Goal: Communication & Community: Answer question/provide support

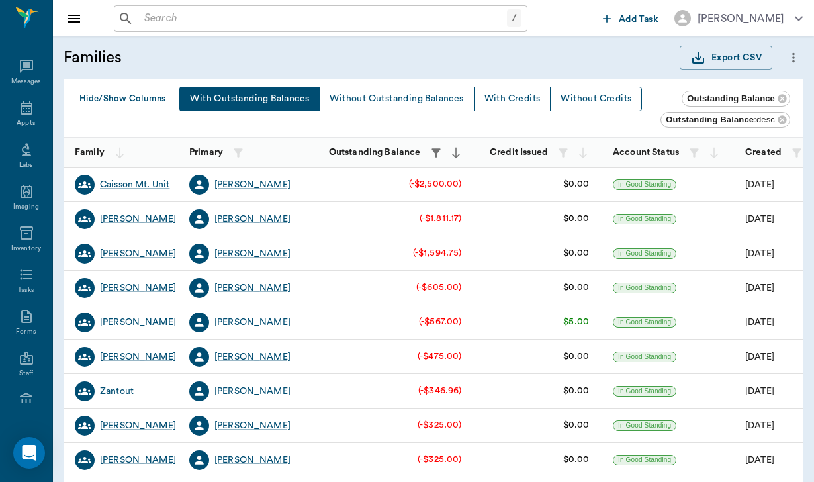
scroll to position [399, 0]
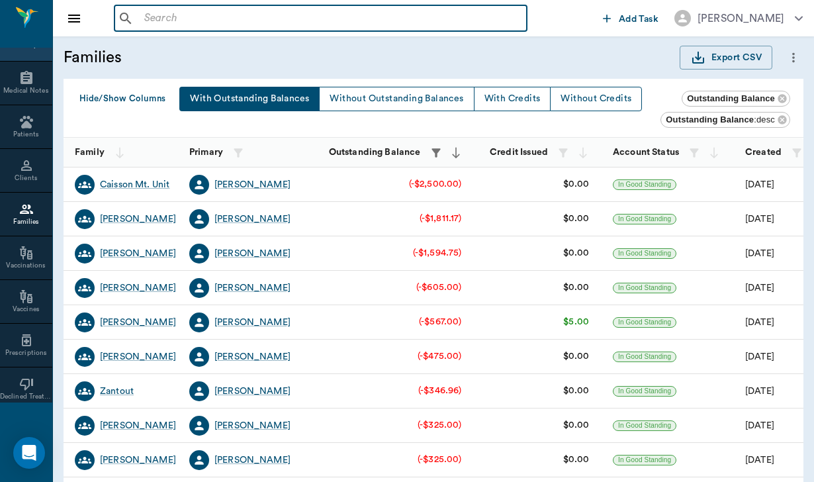
click at [146, 17] on input "text" at bounding box center [330, 18] width 383 height 19
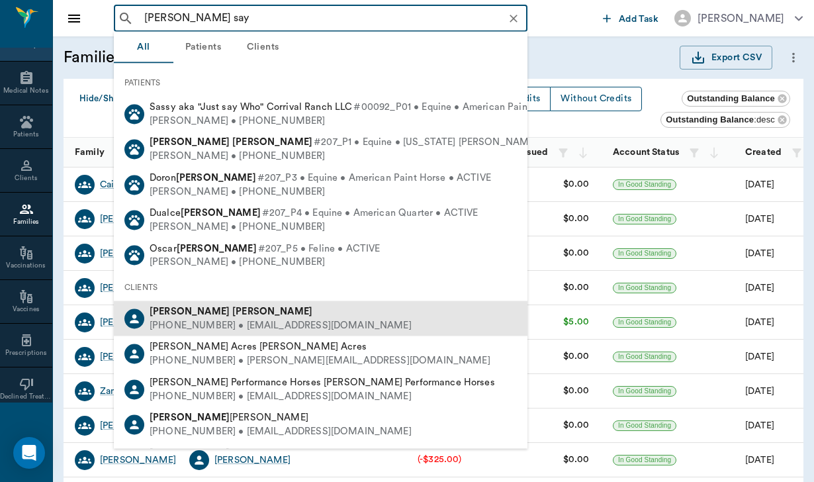
click at [182, 318] on div "[PHONE_NUMBER] • [EMAIL_ADDRESS][DOMAIN_NAME]" at bounding box center [281, 325] width 262 height 14
type input "[PERSON_NAME] say"
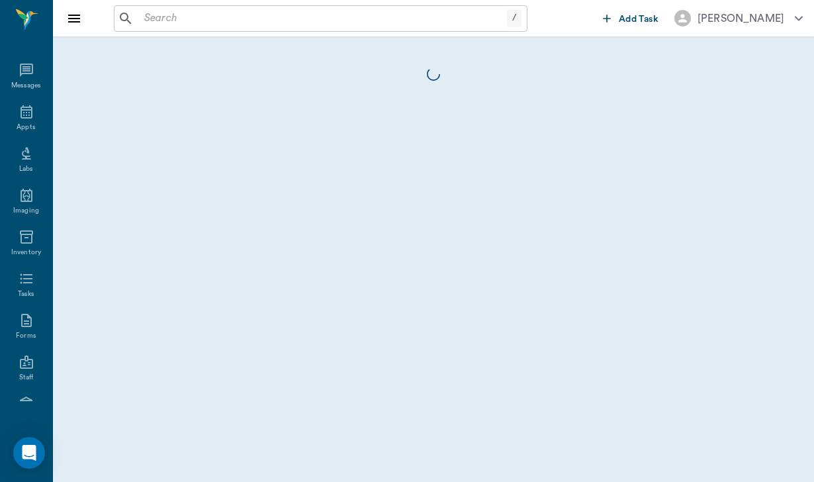
scroll to position [122, 0]
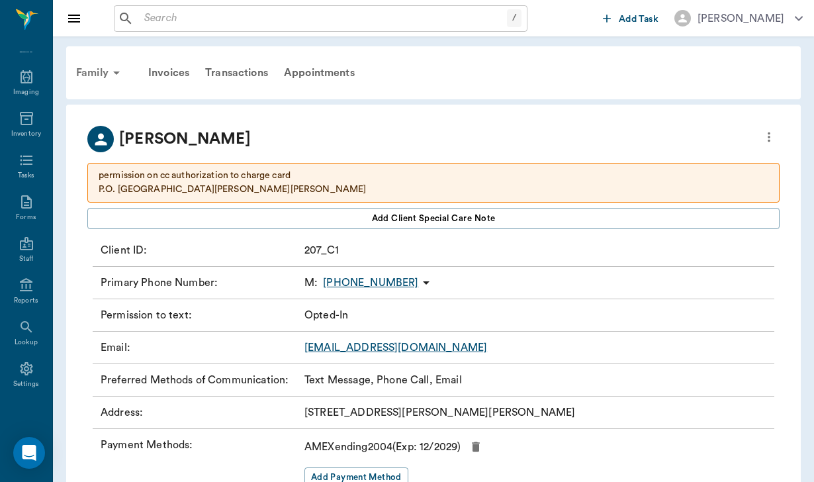
click at [101, 70] on div "Family" at bounding box center [100, 73] width 64 height 32
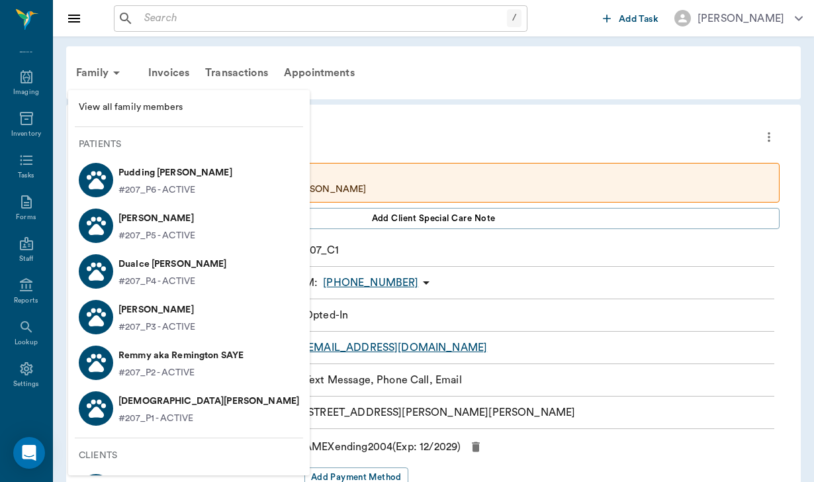
click at [150, 170] on p "Pudding [PERSON_NAME]" at bounding box center [175, 172] width 114 height 21
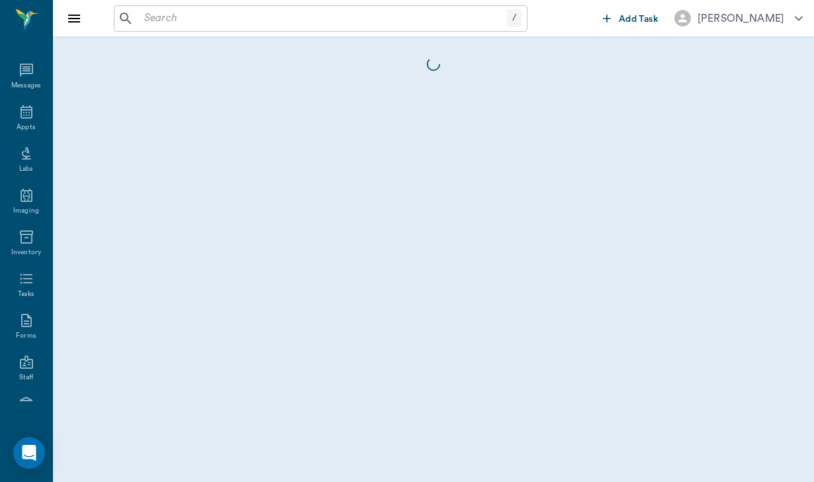
scroll to position [122, 0]
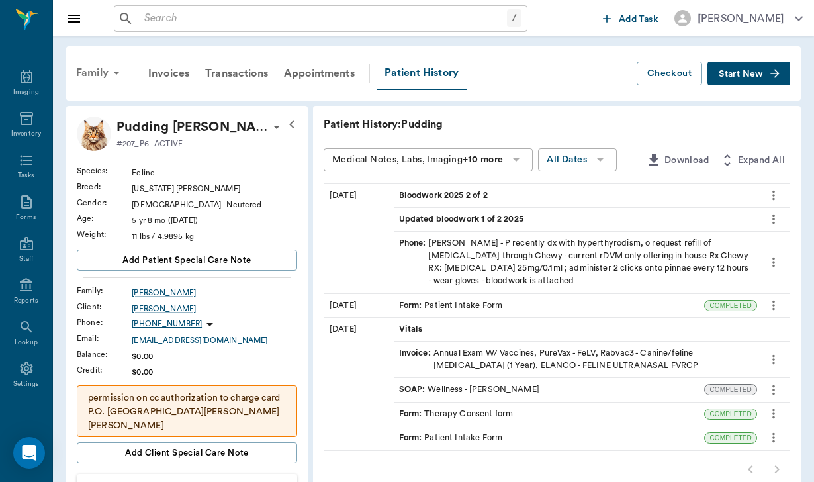
click at [100, 69] on div "Family" at bounding box center [100, 73] width 64 height 32
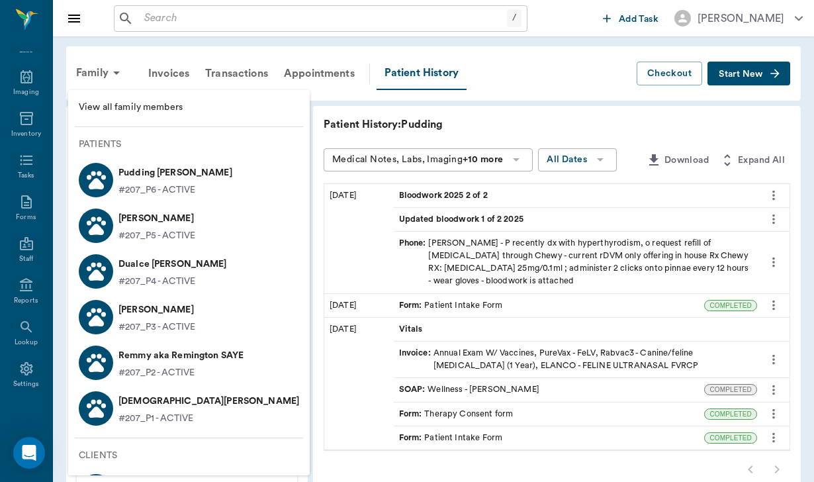
click at [159, 276] on p "#207_P4 - ACTIVE" at bounding box center [156, 282] width 77 height 14
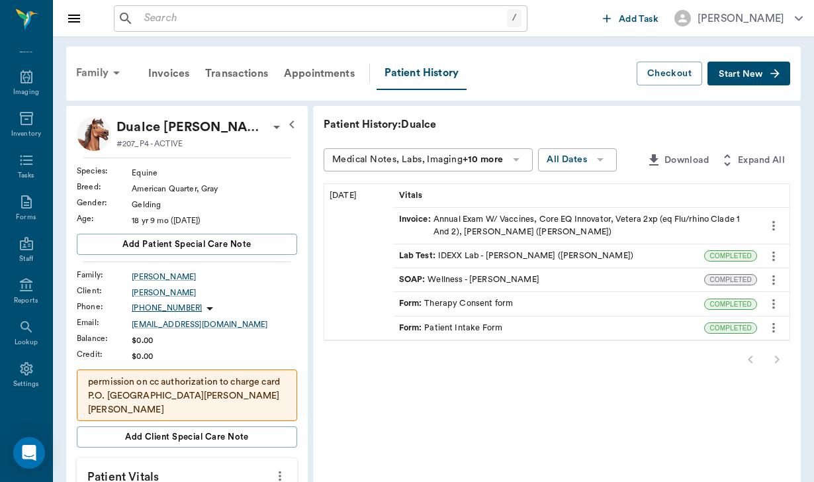
click at [106, 71] on div "Family" at bounding box center [100, 73] width 64 height 32
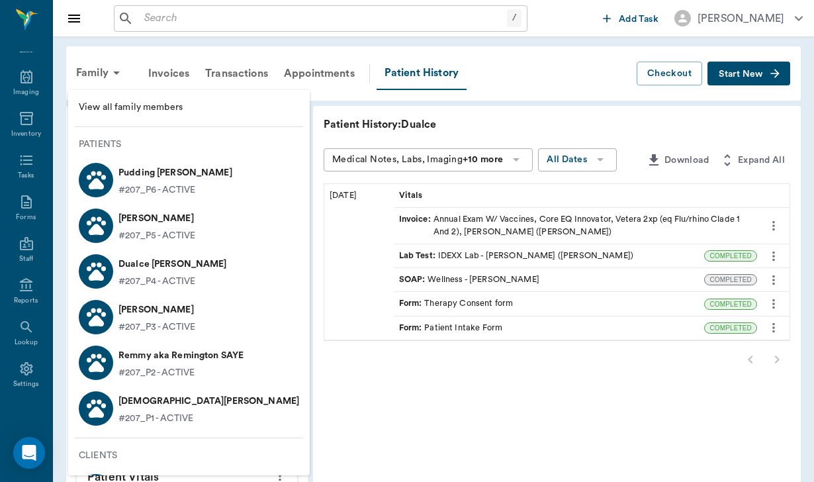
click at [144, 350] on p "Remmy aka Remington SAYE" at bounding box center [180, 355] width 125 height 21
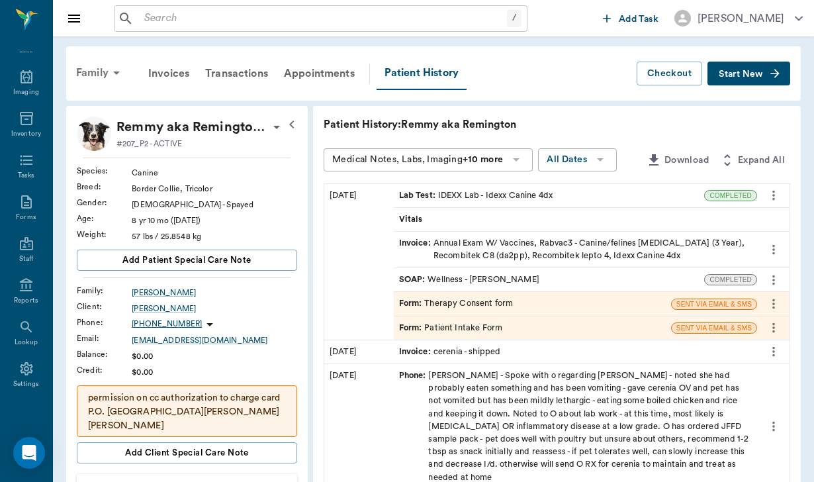
click at [87, 71] on div "Family" at bounding box center [100, 73] width 64 height 32
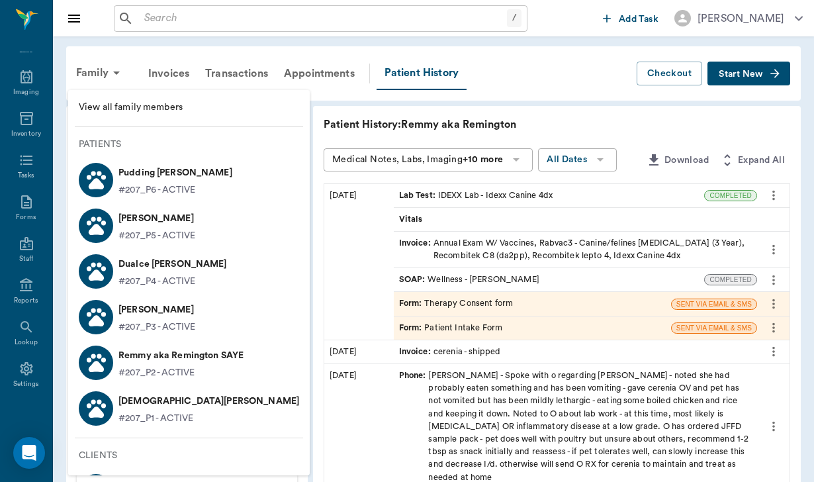
click at [165, 301] on p "[PERSON_NAME]" at bounding box center [156, 309] width 77 height 21
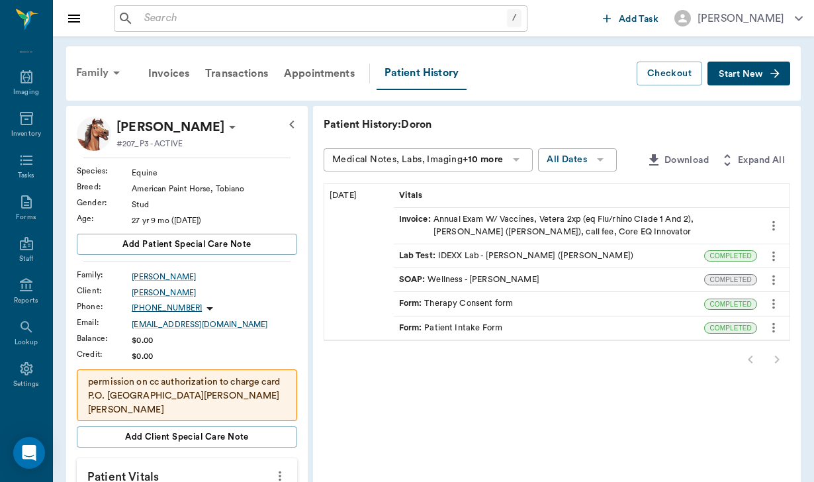
click at [88, 64] on div "Family" at bounding box center [100, 73] width 64 height 32
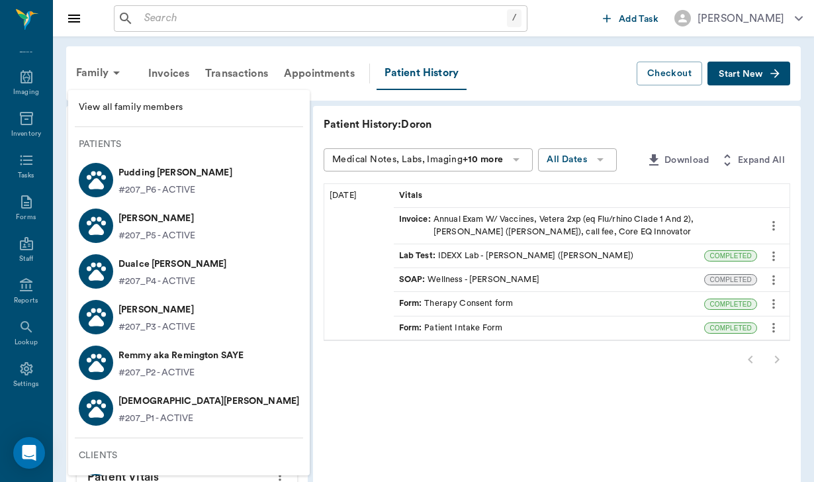
click at [176, 410] on p "[DEMOGRAPHIC_DATA][PERSON_NAME]" at bounding box center [208, 401] width 181 height 21
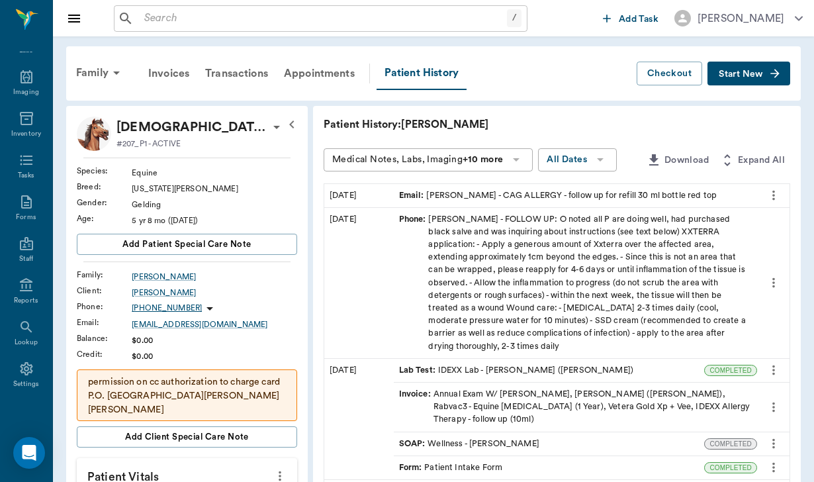
click at [737, 74] on span "Start New" at bounding box center [741, 74] width 44 height 0
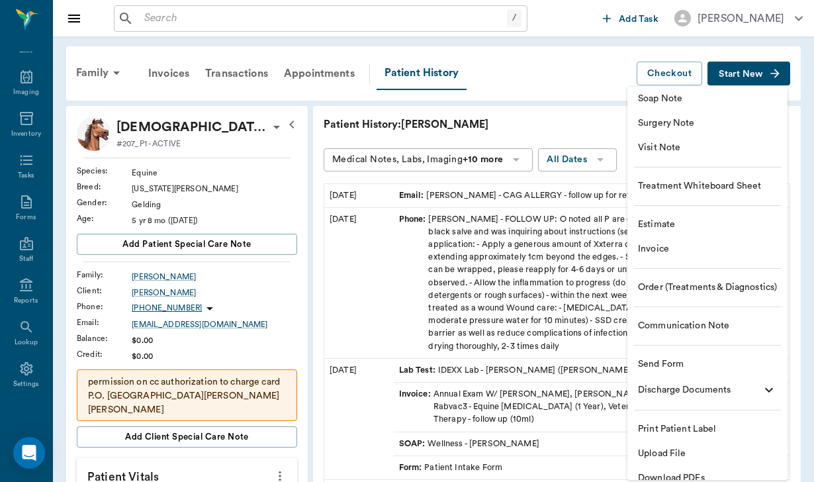
click at [690, 325] on span "Communication Note" at bounding box center [707, 326] width 139 height 14
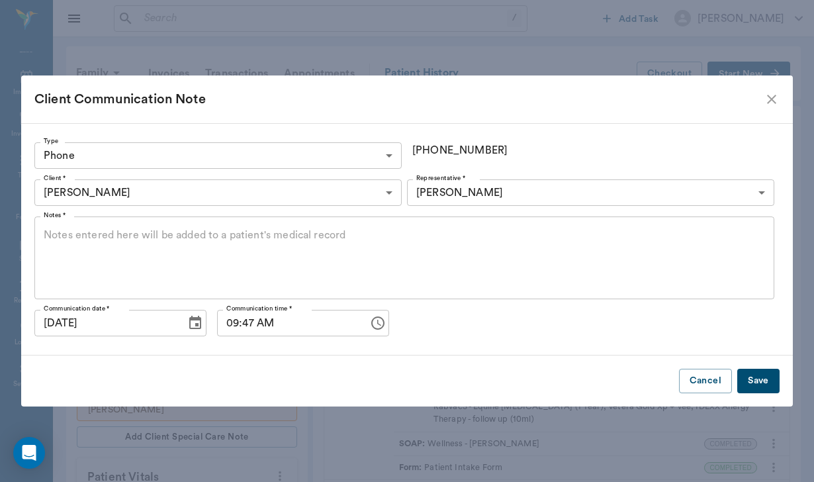
click at [153, 242] on textarea "Notes *" at bounding box center [405, 258] width 722 height 61
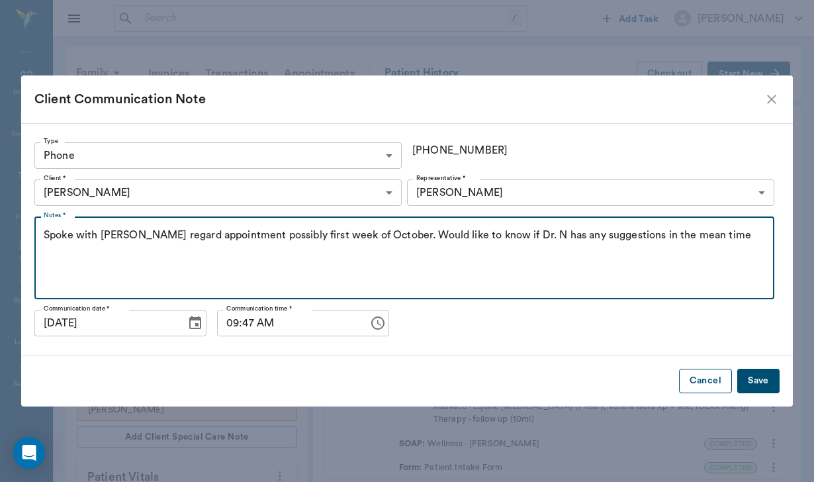
type textarea "Spoke with [PERSON_NAME] regard appointment possibly first week of October. Wou…"
click at [729, 376] on button "Cancel" at bounding box center [705, 381] width 53 height 24
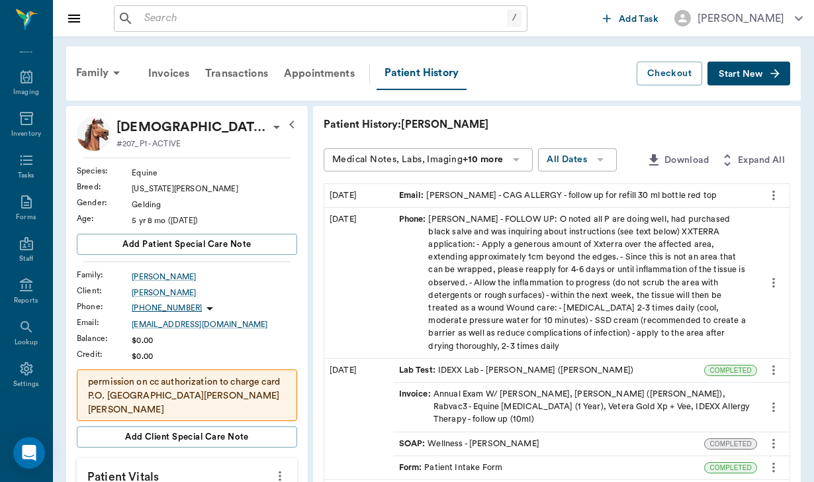
click at [757, 91] on div "Family Invoices Transactions Appointments Patient History Checkout Start New" at bounding box center [433, 73] width 735 height 54
click at [755, 74] on span "Start New" at bounding box center [741, 74] width 44 height 0
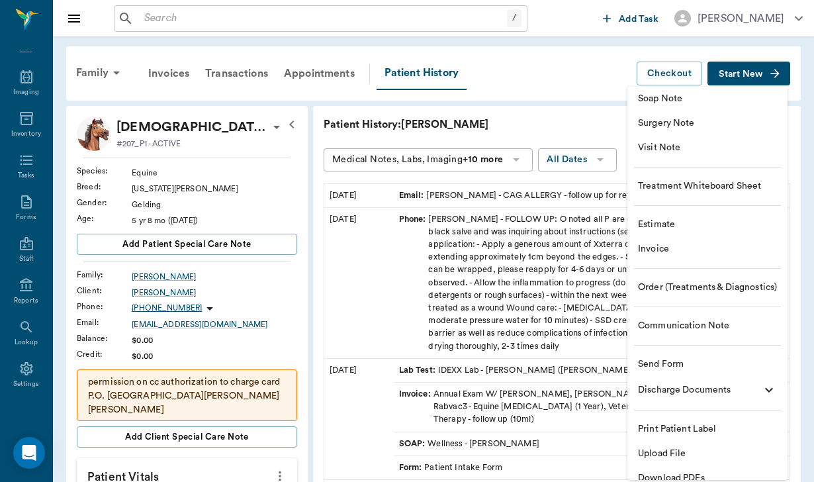
click at [712, 333] on li "Communication Note" at bounding box center [708, 326] width 160 height 24
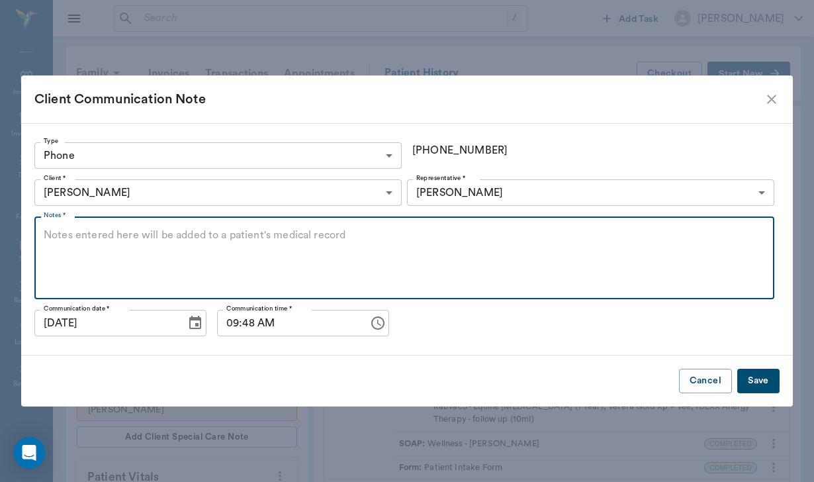
click at [134, 246] on textarea "Notes *" at bounding box center [405, 258] width 722 height 61
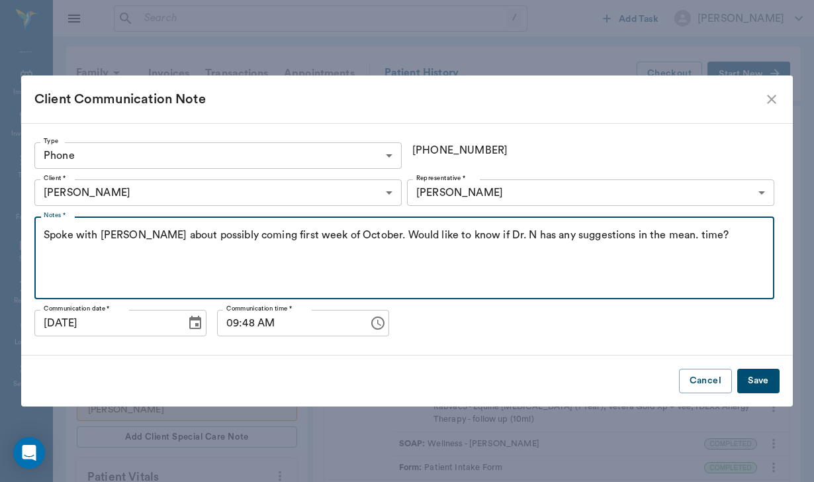
type textarea "Spoke with [PERSON_NAME] about possibly coming first week of October. Would lik…"
click at [757, 380] on button "Save" at bounding box center [758, 381] width 42 height 24
